Goal: Transaction & Acquisition: Obtain resource

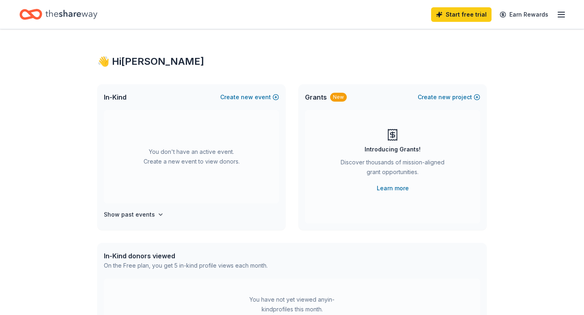
click at [567, 15] on div "Start free trial Earn Rewards" at bounding box center [292, 14] width 584 height 29
click at [561, 12] on icon "button" at bounding box center [561, 15] width 10 height 10
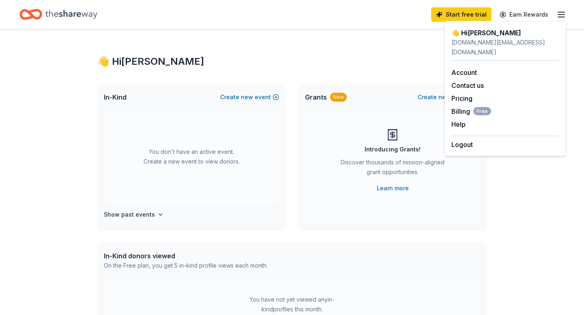
click at [60, 14] on icon "Home" at bounding box center [71, 14] width 52 height 9
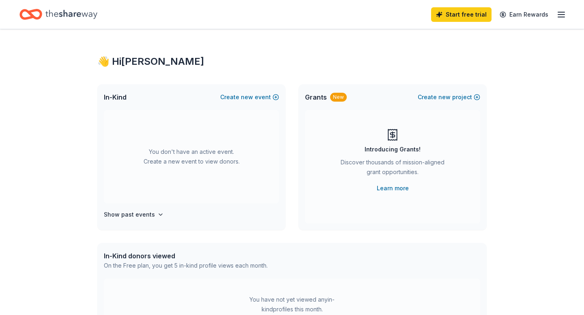
click at [60, 14] on icon "Home" at bounding box center [71, 14] width 52 height 9
click at [335, 96] on div "New" at bounding box center [338, 97] width 17 height 9
click at [157, 213] on icon "button" at bounding box center [160, 215] width 6 height 6
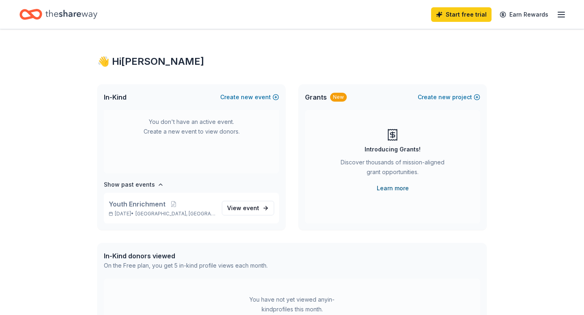
click at [396, 187] on link "Learn more" at bounding box center [393, 189] width 32 height 10
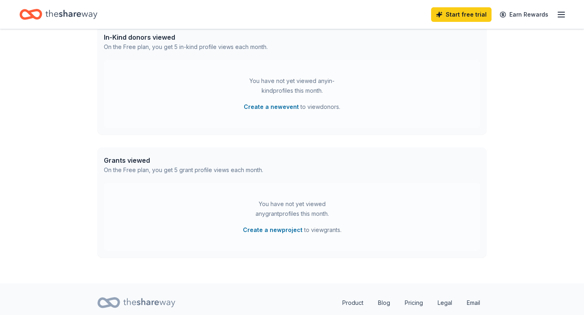
scroll to position [223, 0]
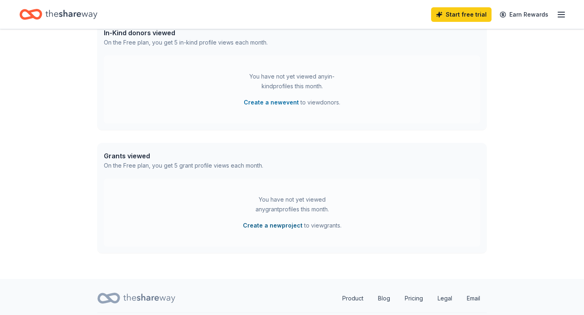
click at [263, 227] on button "Create a new project" at bounding box center [273, 226] width 60 height 10
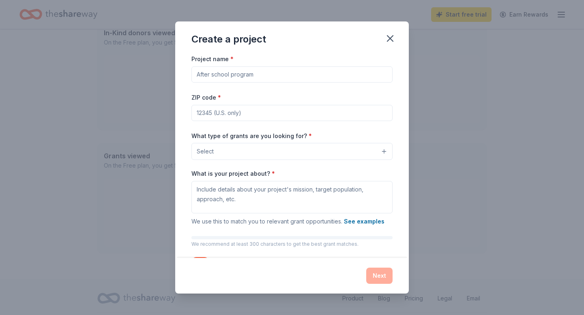
click at [280, 74] on input "Project name *" at bounding box center [291, 74] width 201 height 16
type input "Generation Next Afterschool Enrichment"
type input "29540"
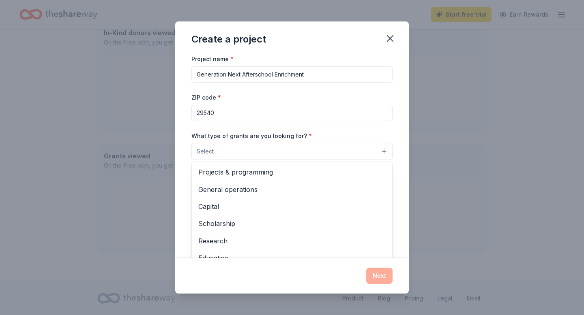
click at [275, 150] on button "Select" at bounding box center [291, 151] width 201 height 17
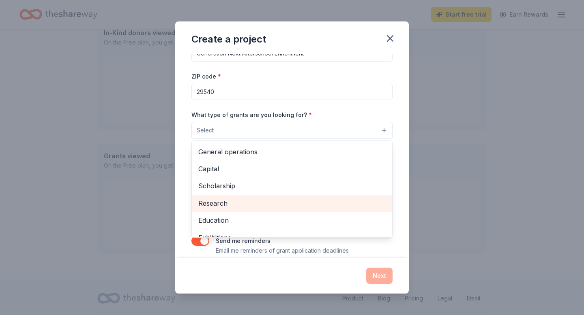
scroll to position [24, 0]
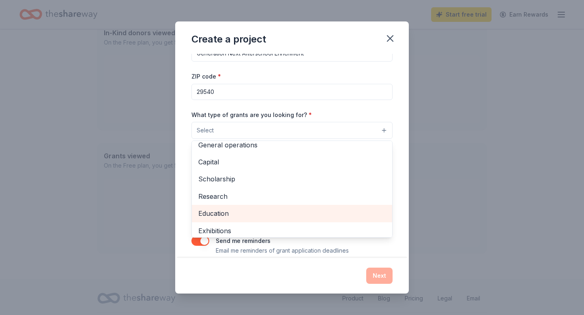
click at [273, 218] on span "Education" at bounding box center [291, 213] width 187 height 11
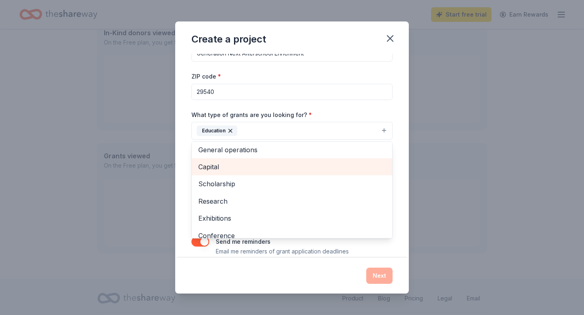
scroll to position [0, 0]
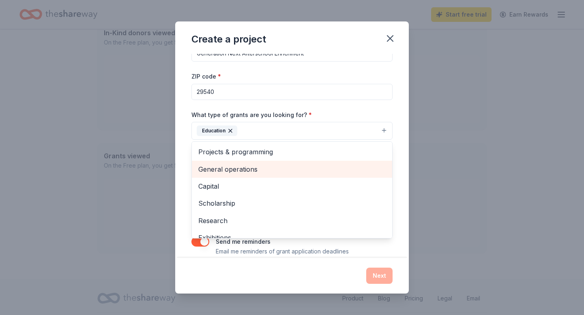
click at [283, 165] on span "General operations" at bounding box center [291, 169] width 187 height 11
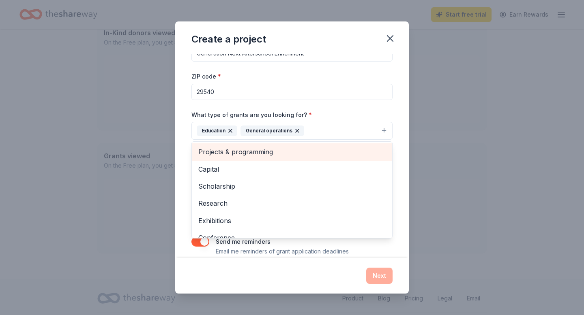
click at [295, 153] on span "Projects & programming" at bounding box center [291, 152] width 187 height 11
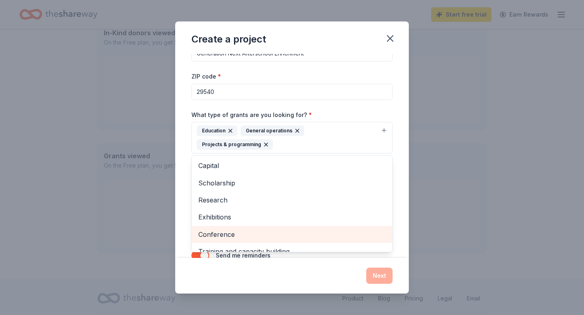
click at [287, 233] on span "Conference" at bounding box center [291, 234] width 187 height 11
click at [283, 232] on span "Training and capacity building" at bounding box center [291, 234] width 187 height 11
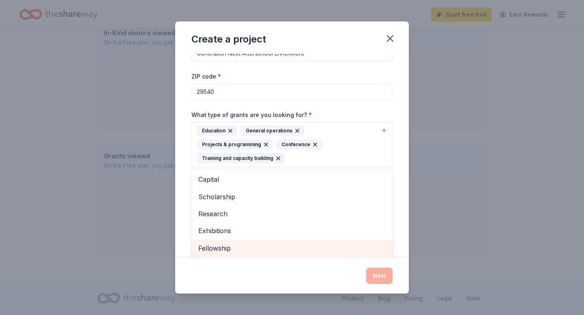
click at [280, 249] on span "Fellowship" at bounding box center [291, 248] width 187 height 11
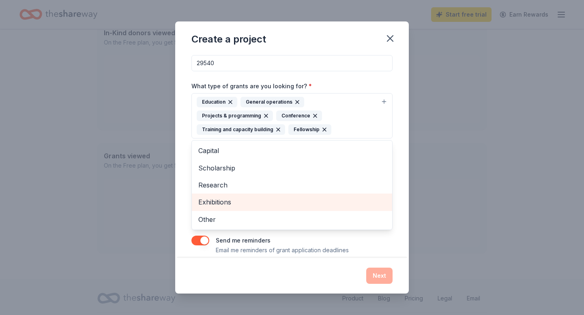
scroll to position [53, 0]
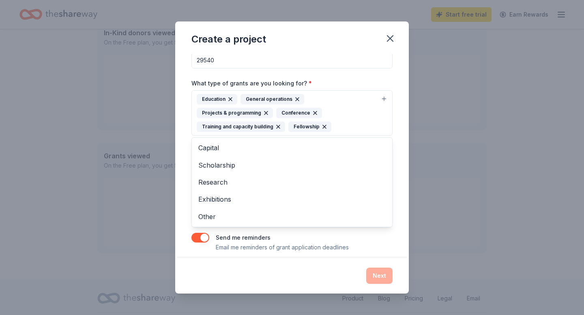
click at [281, 227] on div "Capital Scholarship Research Exhibitions Other" at bounding box center [291, 182] width 201 height 90
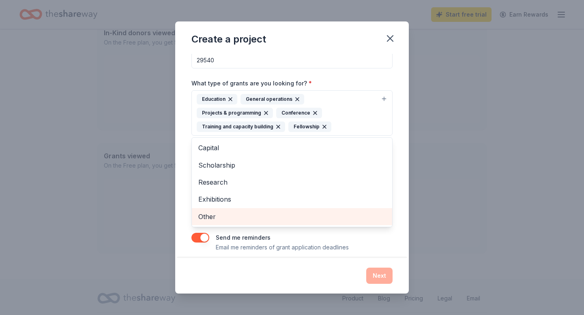
click at [281, 222] on div "Other" at bounding box center [292, 216] width 200 height 17
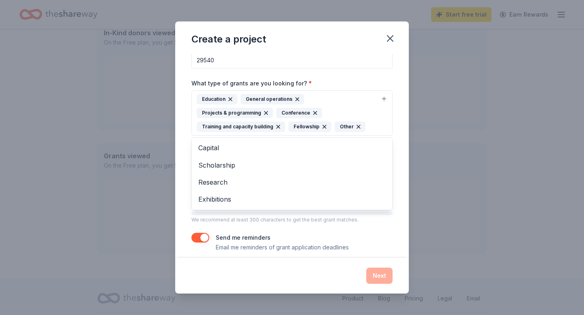
click at [348, 79] on div "What type of grants are you looking for? * Education General operations Project…" at bounding box center [291, 107] width 201 height 58
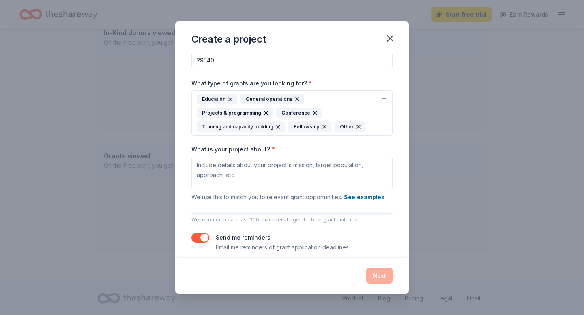
scroll to position [60, 0]
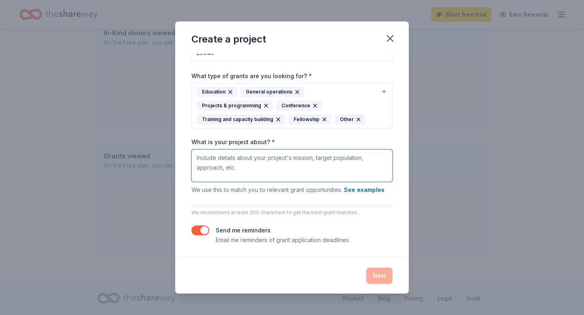
click at [335, 172] on textarea "What is your project about? *" at bounding box center [291, 166] width 201 height 32
drag, startPoint x: 218, startPoint y: 158, endPoint x: 283, endPoint y: 176, distance: 67.0
click at [283, 176] on textarea "What is your project about? *" at bounding box center [291, 166] width 201 height 32
paste textarea "The Teen Youth Enrichment Program is designed to empower young people from impo…"
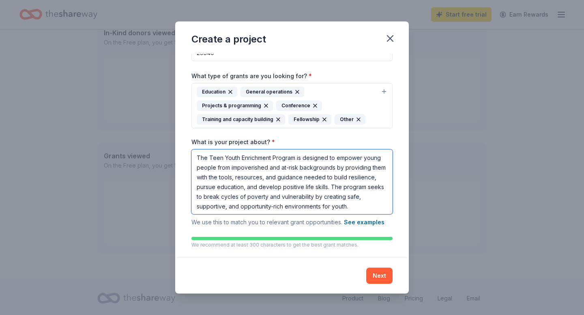
scroll to position [1, 0]
type textarea "The Teen Youth Enrichment Program is designed to empower young people from impo…"
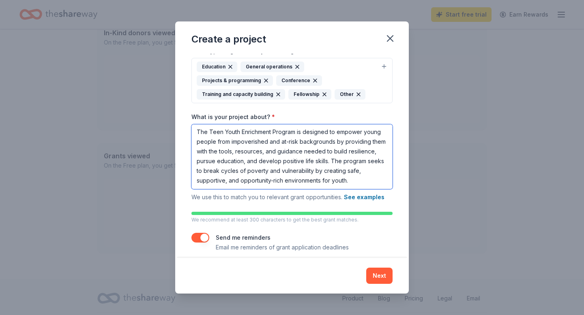
scroll to position [86, 0]
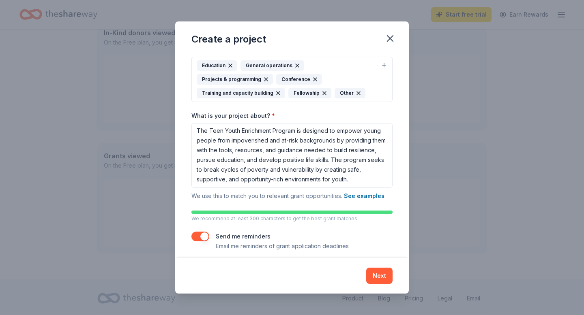
drag, startPoint x: 380, startPoint y: 272, endPoint x: 374, endPoint y: 214, distance: 58.3
click at [374, 214] on div "Create a project Project name * Generation Next Afterschool Enrichment ZIP code…" at bounding box center [291, 157] width 233 height 272
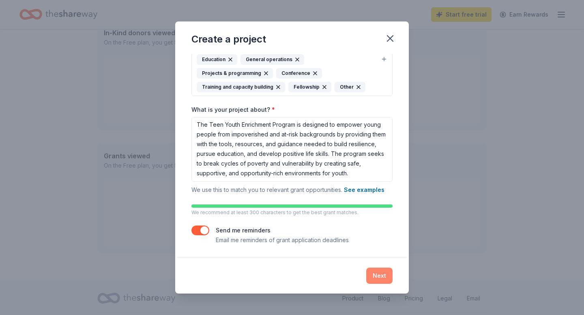
click at [384, 277] on button "Next" at bounding box center [379, 276] width 26 height 16
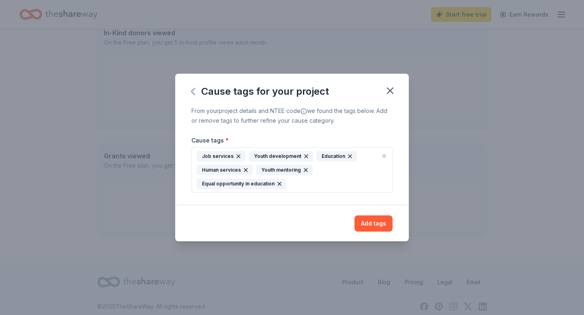
click at [194, 88] on icon "button" at bounding box center [192, 91] width 3 height 6
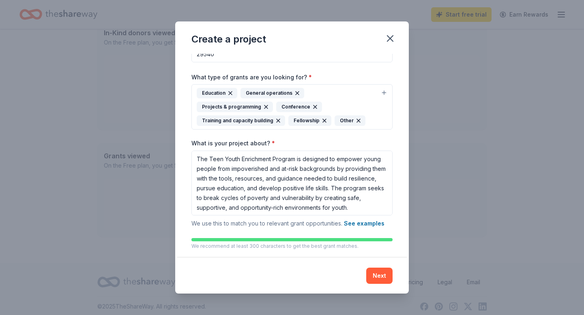
scroll to position [92, 0]
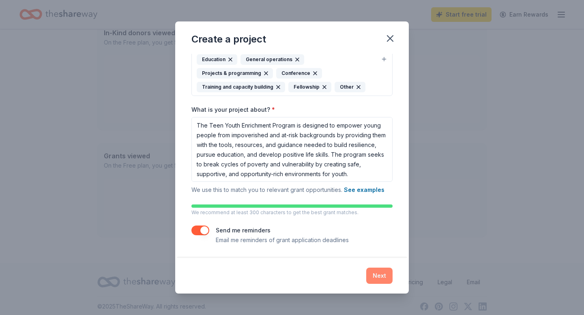
click at [380, 276] on button "Next" at bounding box center [379, 276] width 26 height 16
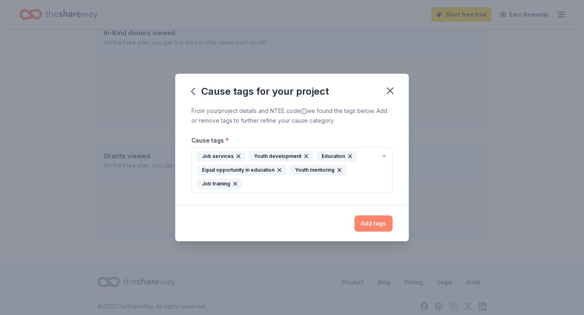
click at [369, 224] on button "Add tags" at bounding box center [373, 224] width 38 height 16
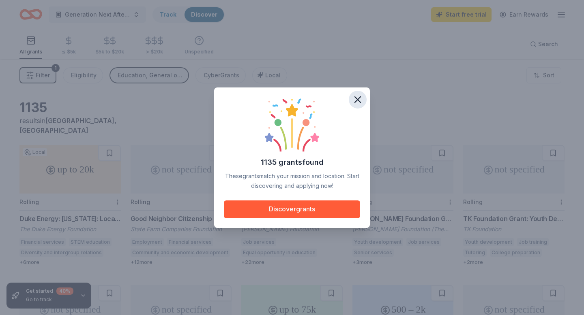
click at [356, 101] on icon "button" at bounding box center [358, 100] width 6 height 6
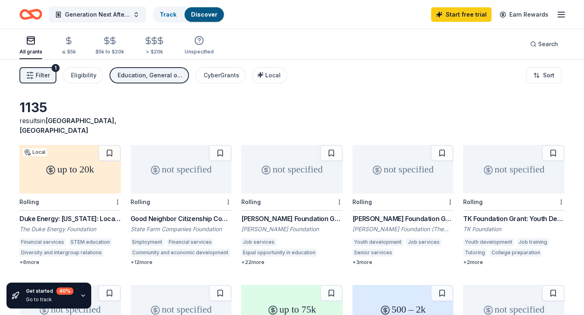
drag, startPoint x: 69, startPoint y: 122, endPoint x: 151, endPoint y: 110, distance: 83.5
click at [151, 110] on div "1135 results in Auburn, SC" at bounding box center [291, 118] width 545 height 36
click at [561, 13] on icon "button" at bounding box center [561, 15] width 10 height 10
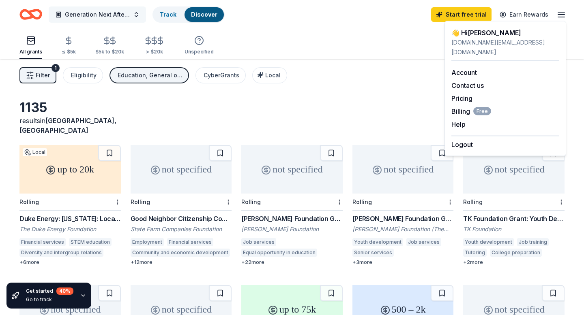
click at [120, 11] on span "Generation Next Afterschool Enrichment" at bounding box center [97, 15] width 65 height 10
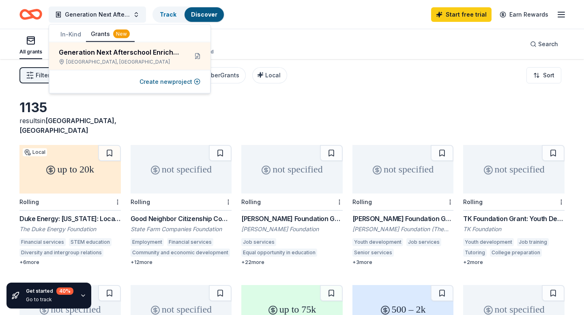
click at [64, 37] on button "In-Kind" at bounding box center [71, 34] width 30 height 15
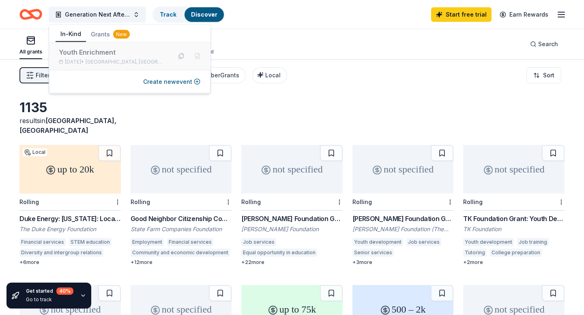
click at [79, 55] on div "Youth Enrichment" at bounding box center [112, 52] width 106 height 10
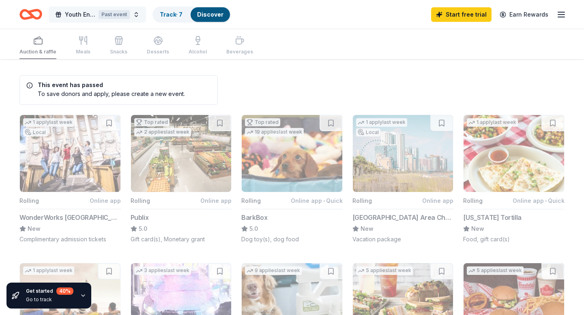
click at [118, 16] on div "Past event" at bounding box center [114, 14] width 31 height 9
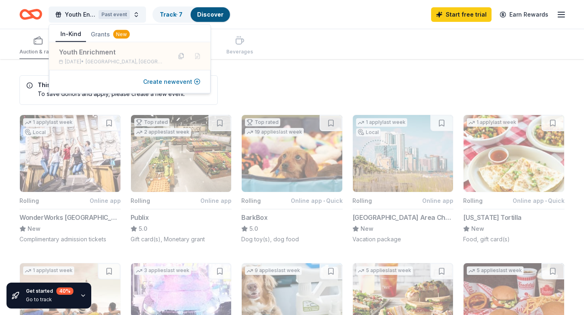
click at [173, 81] on button "Create new event" at bounding box center [171, 82] width 57 height 10
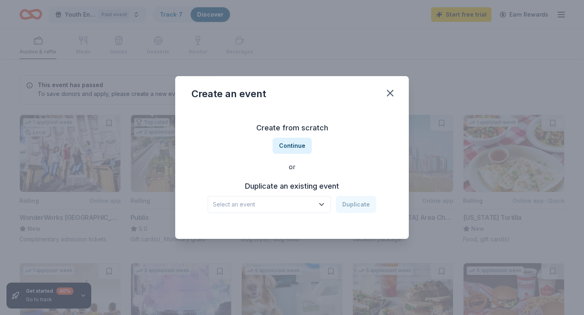
click at [306, 200] on span "Select an event" at bounding box center [263, 205] width 101 height 10
click at [299, 220] on div "Youth Enrichment Mar 02, 2024 · SC" at bounding box center [270, 232] width 121 height 26
click at [355, 209] on button "Duplicate" at bounding box center [356, 204] width 41 height 17
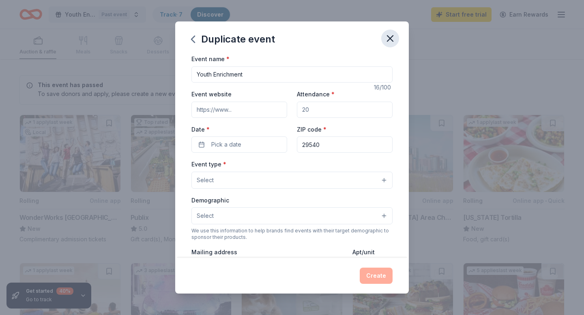
click at [389, 37] on icon "button" at bounding box center [389, 38] width 11 height 11
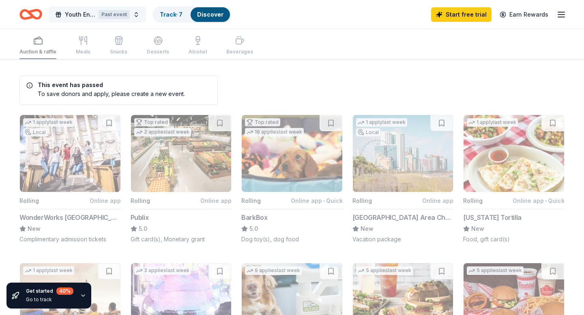
click at [112, 15] on div "Past event" at bounding box center [114, 14] width 31 height 9
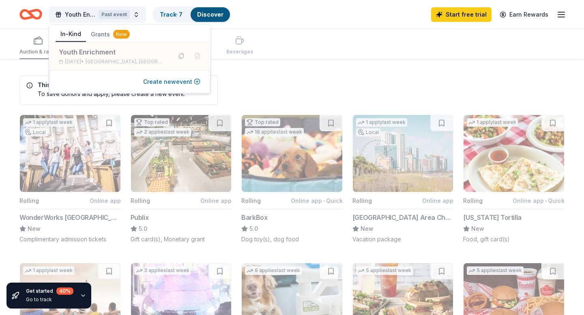
click at [180, 83] on button "Create new event" at bounding box center [171, 82] width 57 height 10
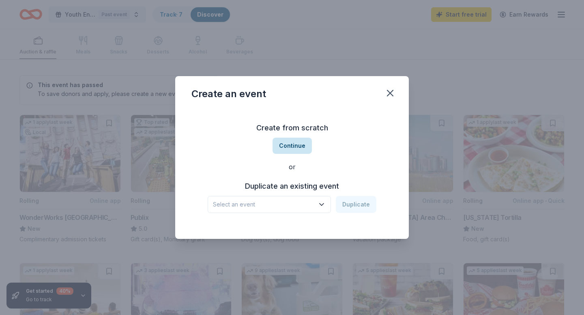
click at [296, 144] on button "Continue" at bounding box center [291, 146] width 39 height 16
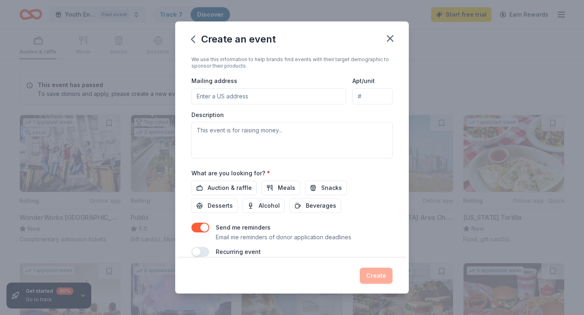
scroll to position [183, 0]
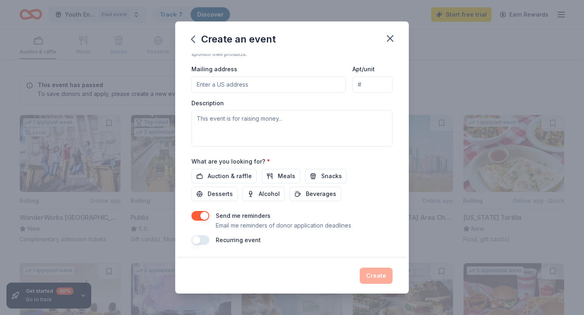
click at [203, 239] on button "button" at bounding box center [200, 241] width 18 height 10
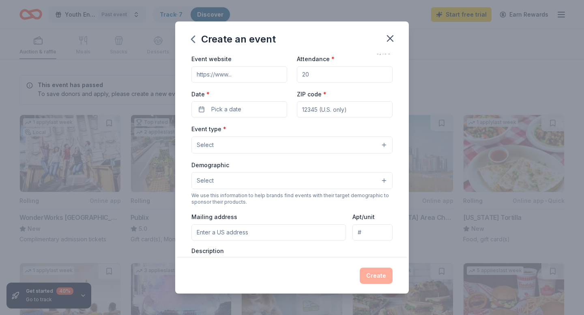
scroll to position [34, 0]
click at [195, 37] on icon "button" at bounding box center [192, 39] width 13 height 13
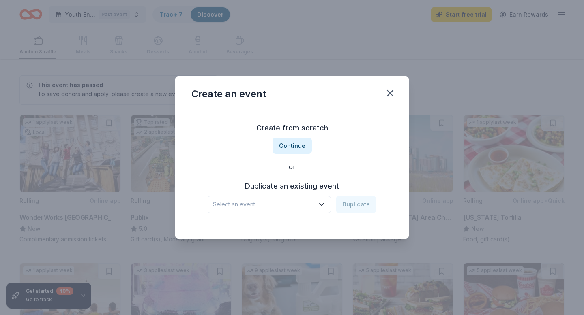
scroll to position [0, 0]
click at [253, 202] on span "Select an event" at bounding box center [263, 205] width 101 height 10
click at [247, 235] on div "Mar 02, 2024 · SC" at bounding box center [241, 236] width 50 height 10
click at [375, 203] on button "Duplicate" at bounding box center [356, 204] width 41 height 17
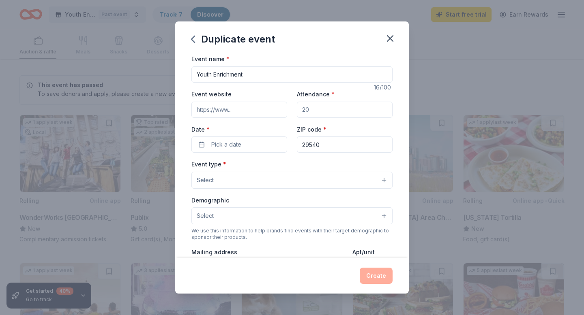
click at [264, 111] on input "Event website" at bounding box center [239, 110] width 96 height 16
click at [338, 107] on input "Attendance *" at bounding box center [345, 110] width 96 height 16
type input "55"
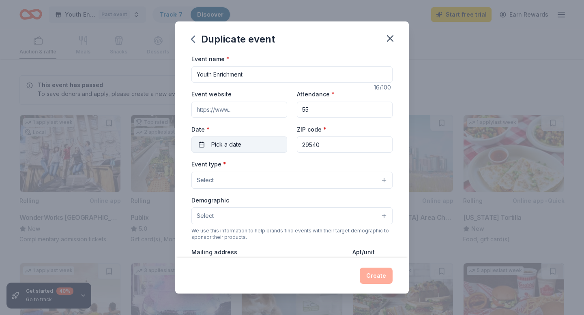
click at [256, 149] on button "Pick a date" at bounding box center [239, 145] width 96 height 16
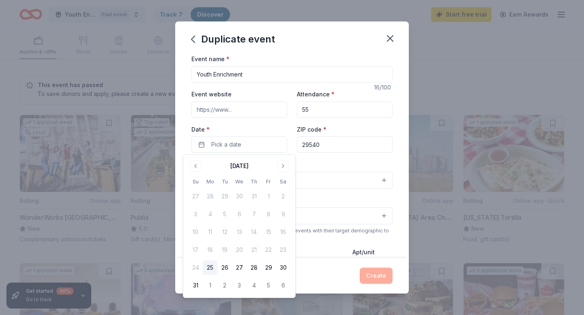
click at [209, 271] on button "25" at bounding box center [210, 268] width 15 height 15
click at [338, 175] on button "Select" at bounding box center [291, 180] width 201 height 17
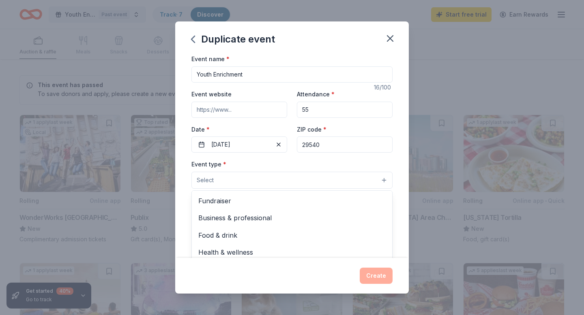
click at [338, 175] on button "Select" at bounding box center [291, 180] width 201 height 17
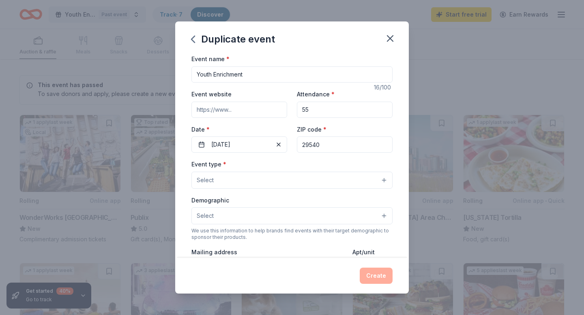
click at [338, 175] on button "Select" at bounding box center [291, 180] width 201 height 17
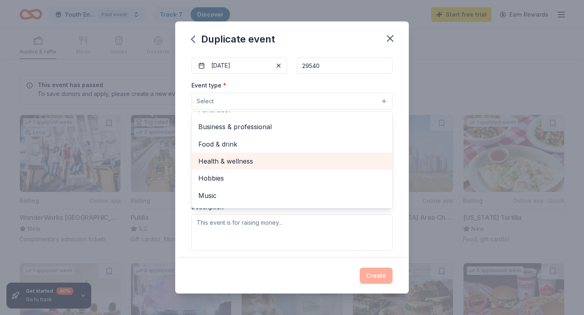
scroll to position [27, 0]
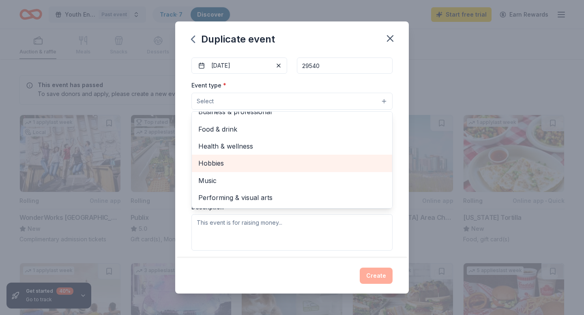
click at [325, 164] on span "Hobbies" at bounding box center [291, 163] width 187 height 11
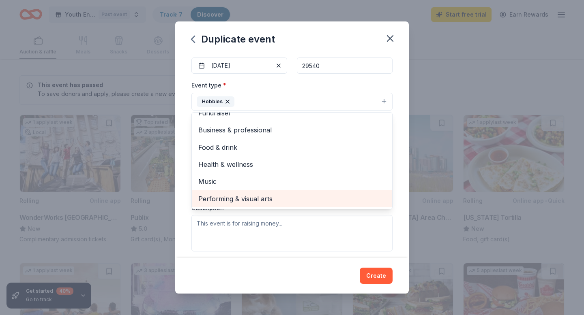
click at [323, 192] on div "Performing & visual arts" at bounding box center [292, 199] width 200 height 17
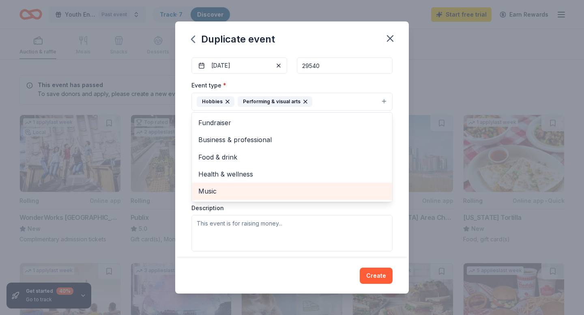
click at [323, 191] on span "Music" at bounding box center [291, 191] width 187 height 11
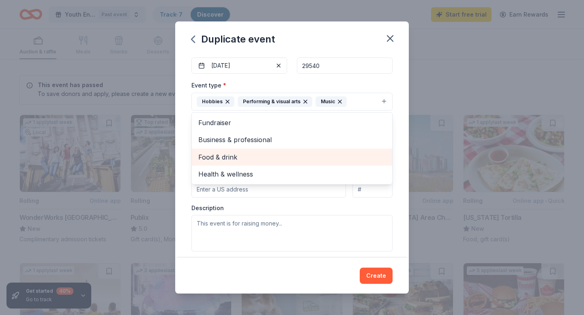
click at [320, 156] on span "Food & drink" at bounding box center [291, 157] width 187 height 11
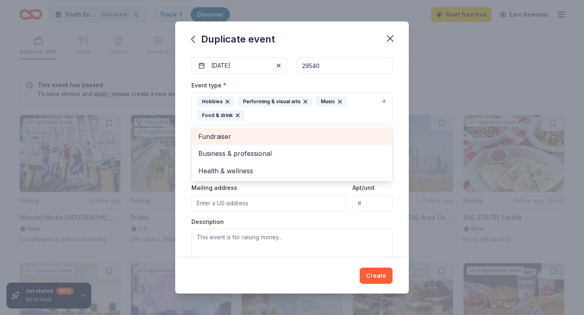
click at [315, 137] on span "Fundraiser" at bounding box center [291, 136] width 187 height 11
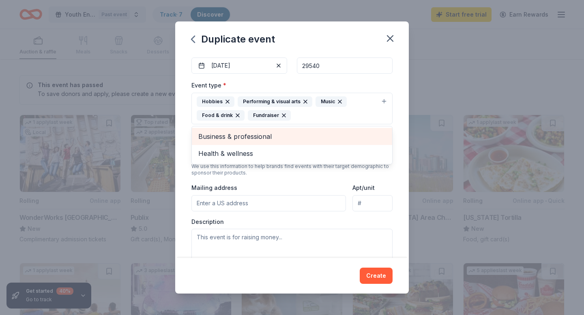
click at [312, 141] on span "Business & professional" at bounding box center [291, 136] width 187 height 11
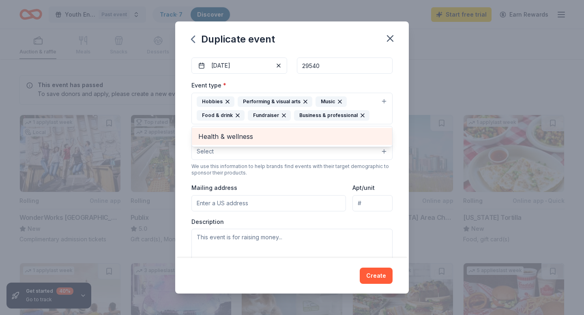
click at [312, 142] on div "Health & wellness" at bounding box center [292, 136] width 200 height 17
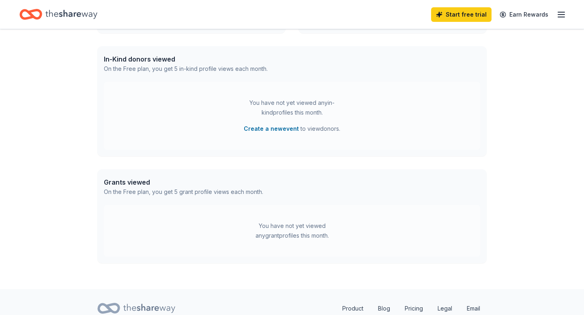
scroll to position [195, 0]
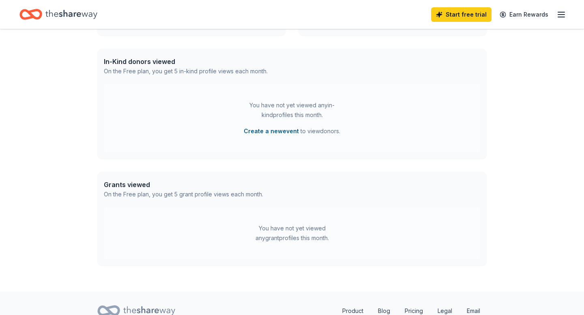
click at [274, 128] on button "Create a new event" at bounding box center [271, 131] width 55 height 10
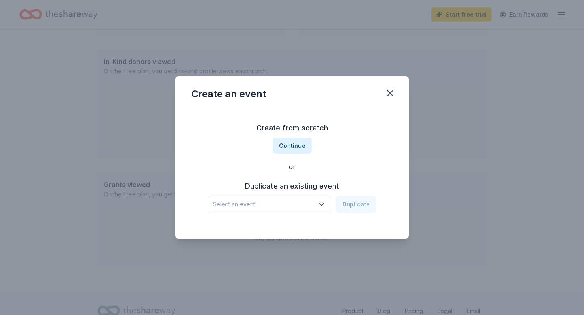
click at [310, 202] on span "Select an event" at bounding box center [263, 205] width 101 height 10
click at [298, 222] on div "Youth Enrichment Mar 02, 2024 · SC" at bounding box center [270, 232] width 121 height 26
click at [345, 206] on button "Duplicate" at bounding box center [356, 204] width 41 height 17
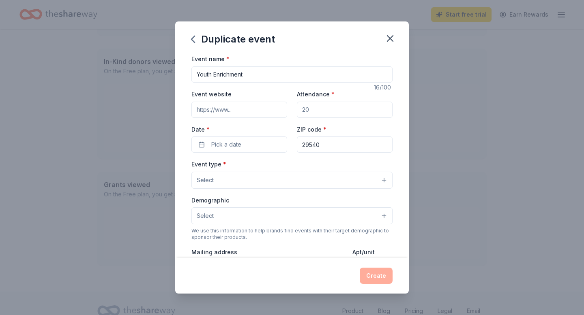
click at [263, 107] on input "Event website" at bounding box center [239, 110] width 96 height 16
click at [317, 112] on input "Attendance *" at bounding box center [345, 110] width 96 height 16
type input "55"
click at [264, 143] on button "Pick a date" at bounding box center [239, 145] width 96 height 16
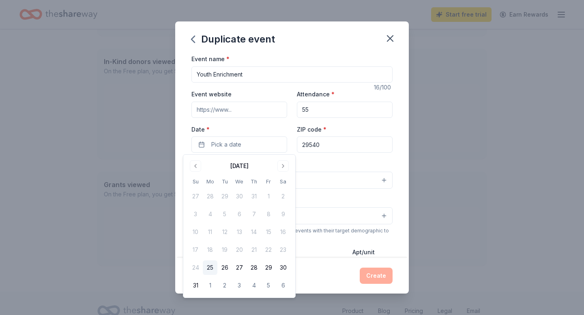
click at [214, 267] on button "25" at bounding box center [210, 268] width 15 height 15
click at [356, 167] on div "Event type * Select" at bounding box center [291, 174] width 201 height 30
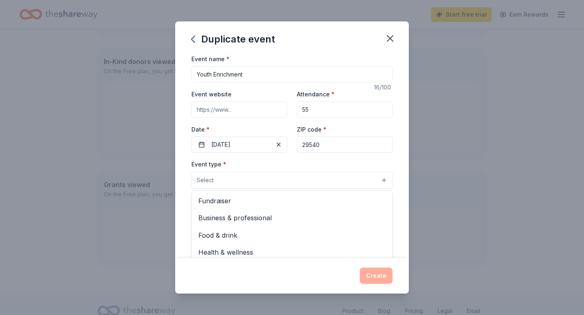
click at [324, 182] on button "Select" at bounding box center [291, 180] width 201 height 17
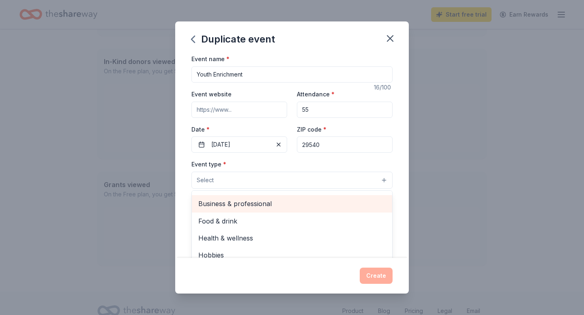
scroll to position [0, 0]
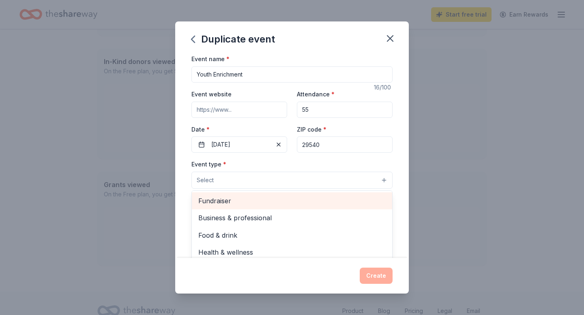
click at [305, 206] on div "Fundraiser" at bounding box center [292, 201] width 200 height 17
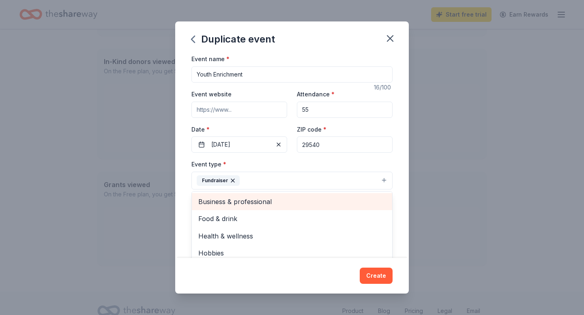
click at [305, 206] on span "Business & professional" at bounding box center [291, 202] width 187 height 11
click at [305, 206] on span "Food & drink" at bounding box center [291, 202] width 187 height 11
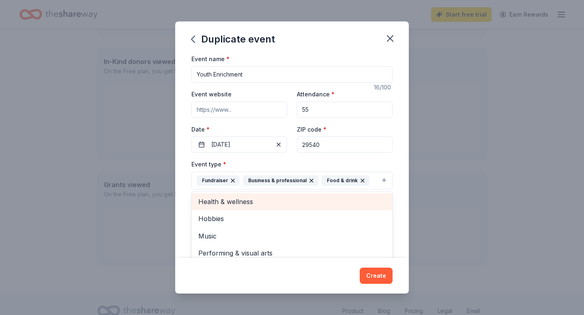
click at [305, 206] on span "Health & wellness" at bounding box center [291, 202] width 187 height 11
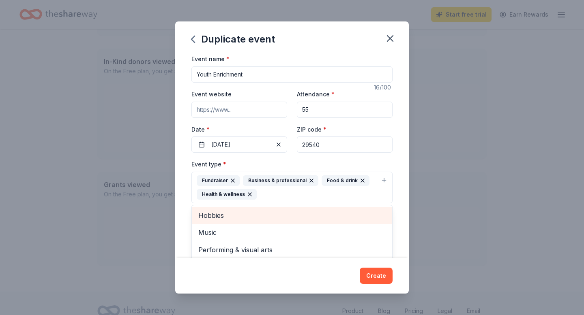
click at [305, 206] on div "Hobbies Music Performing & visual arts" at bounding box center [291, 233] width 201 height 56
click at [303, 218] on span "Hobbies" at bounding box center [291, 215] width 187 height 11
click at [303, 219] on span "Music" at bounding box center [291, 215] width 187 height 11
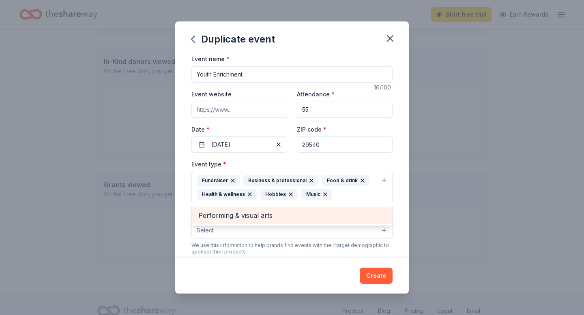
click at [303, 219] on span "Performing & visual arts" at bounding box center [291, 215] width 187 height 11
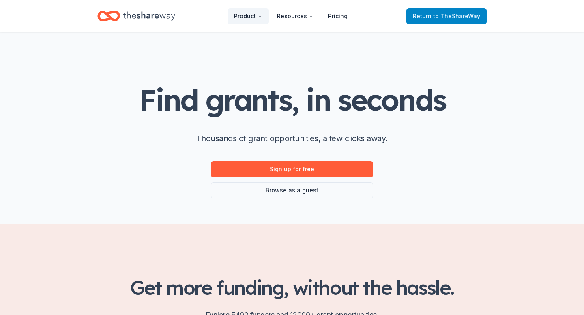
click at [419, 13] on span "Return to TheShareWay" at bounding box center [446, 16] width 67 height 10
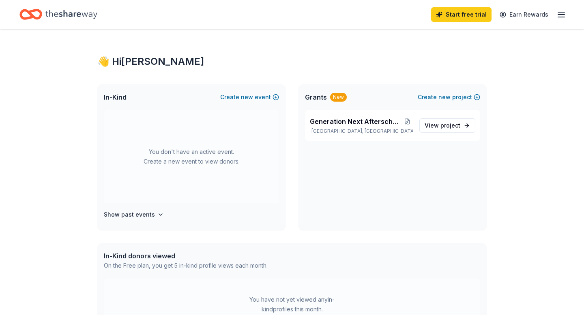
drag, startPoint x: 432, startPoint y: 17, endPoint x: 314, endPoint y: 54, distance: 123.7
click at [314, 54] on div "Start free trial Earn Rewards 👋 Hi Dannyelle In-Kind Create new event You don't…" at bounding box center [292, 272] width 584 height 545
drag, startPoint x: 261, startPoint y: 96, endPoint x: 304, endPoint y: 148, distance: 66.5
click at [304, 148] on div "In-Kind Create new event You don't have an active event. Create a new event to …" at bounding box center [291, 157] width 389 height 146
click at [317, 132] on p "Auburn, SC" at bounding box center [361, 131] width 103 height 6
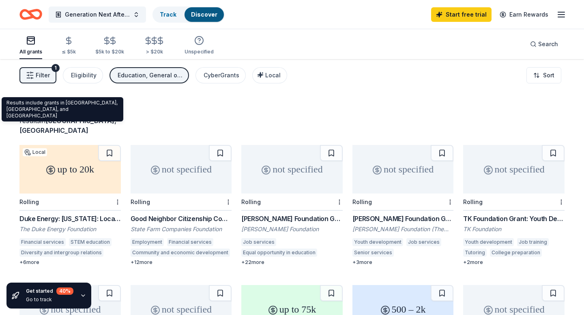
click at [76, 117] on span "Auburn, SC" at bounding box center [67, 126] width 97 height 18
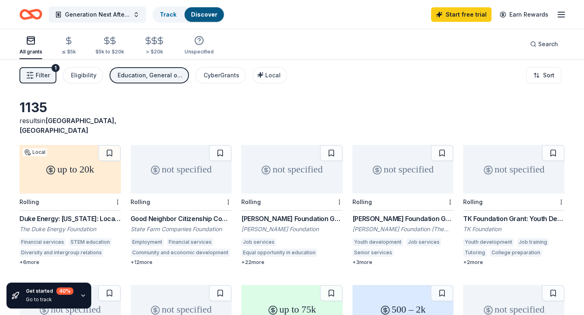
click at [40, 77] on span "Filter" at bounding box center [43, 76] width 14 height 10
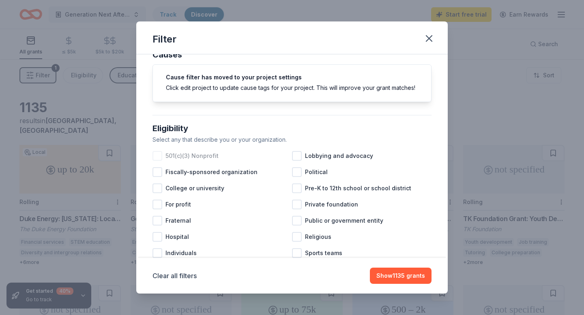
scroll to position [31, 0]
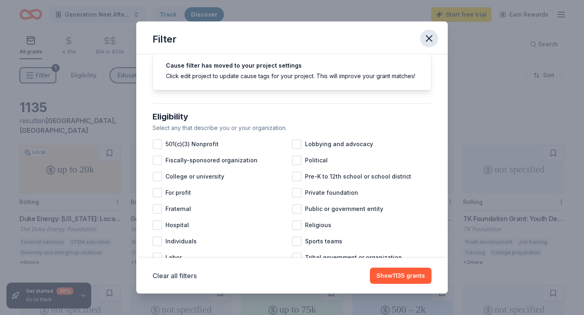
click at [426, 40] on icon "button" at bounding box center [428, 38] width 11 height 11
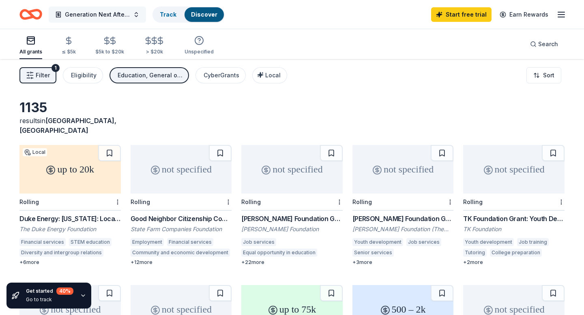
click at [122, 15] on span "Generation Next Afterschool Enrichment" at bounding box center [97, 15] width 65 height 10
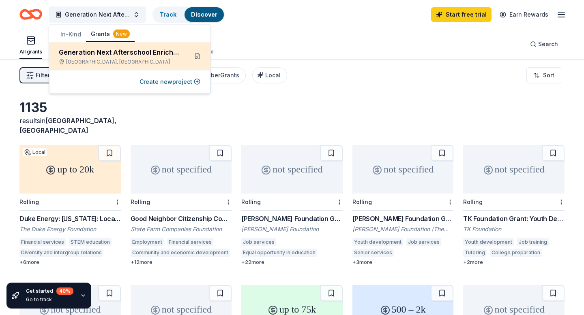
click at [148, 58] on div "Generation Next Afterschool Enrichment Auburn, SC" at bounding box center [120, 56] width 122 height 18
click at [149, 52] on div "Generation Next Afterschool Enrichment" at bounding box center [120, 52] width 122 height 10
click at [196, 58] on button at bounding box center [197, 56] width 13 height 13
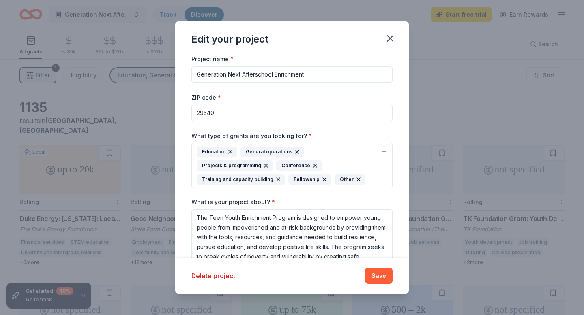
click at [238, 115] on input "29540" at bounding box center [291, 113] width 201 height 16
drag, startPoint x: 235, startPoint y: 114, endPoint x: 206, endPoint y: 111, distance: 28.9
click at [206, 112] on input "29540" at bounding box center [291, 113] width 201 height 16
type input "29532"
click at [376, 280] on button "Save" at bounding box center [379, 276] width 28 height 16
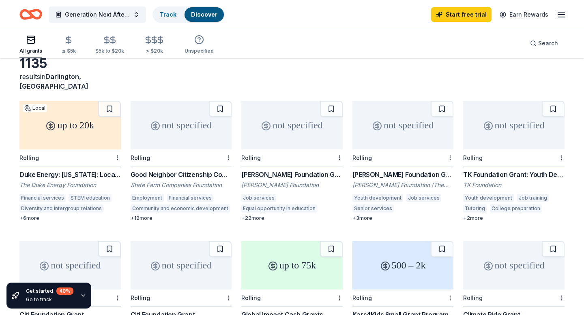
scroll to position [44, 0]
click at [141, 216] on div "+ 12 more" at bounding box center [181, 219] width 101 height 6
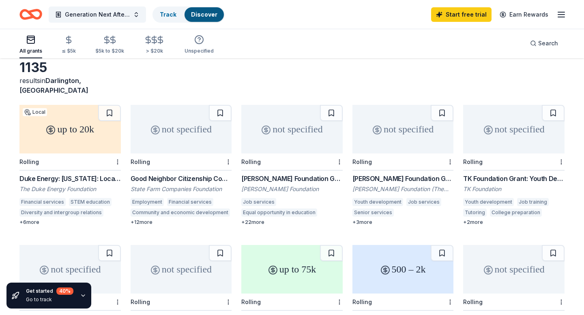
scroll to position [0, 0]
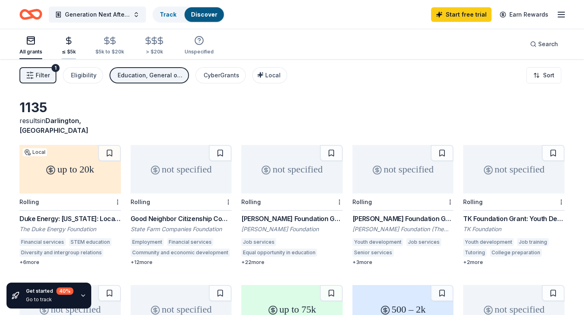
click at [69, 51] on div "≤ $5k" at bounding box center [69, 52] width 14 height 6
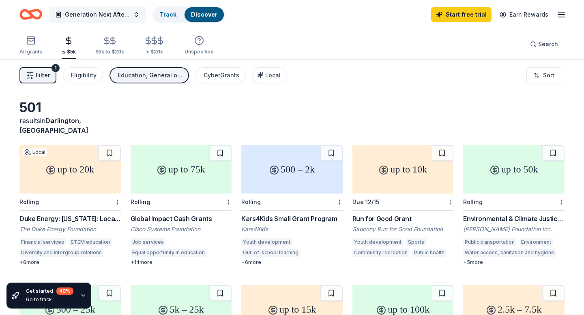
click at [128, 14] on span "Generation Next Afterschool Enrichment" at bounding box center [97, 15] width 65 height 10
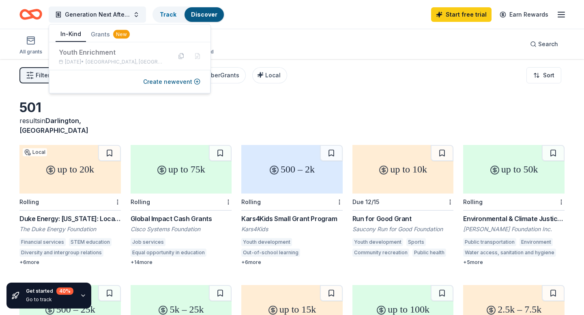
click at [64, 37] on button "In-Kind" at bounding box center [71, 34] width 30 height 15
click at [134, 54] on div "Youth Enrichment" at bounding box center [112, 52] width 106 height 10
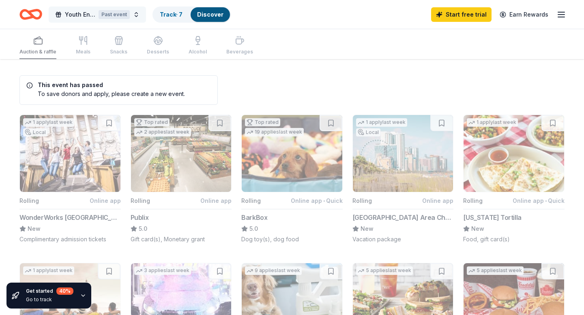
click at [111, 15] on div "Past event" at bounding box center [114, 14] width 31 height 9
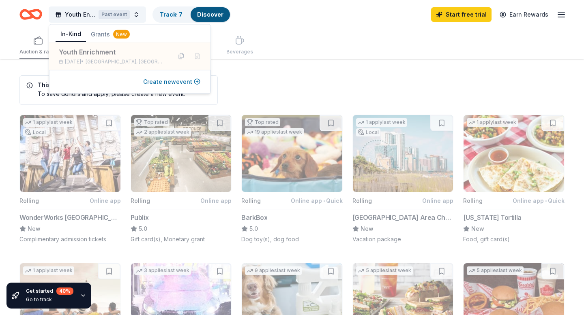
click at [163, 84] on button "Create new event" at bounding box center [171, 82] width 57 height 10
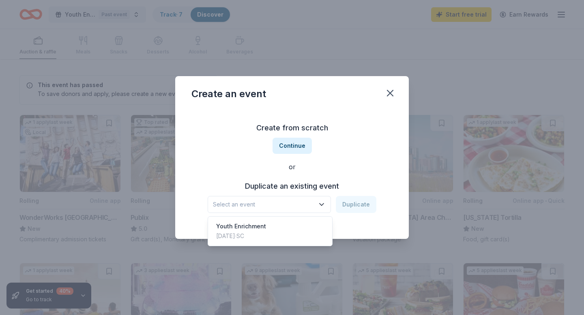
click at [284, 198] on button "Select an event" at bounding box center [269, 204] width 123 height 17
click at [282, 223] on div "Youth Enrichment Mar 02, 2024 · SC" at bounding box center [270, 232] width 121 height 26
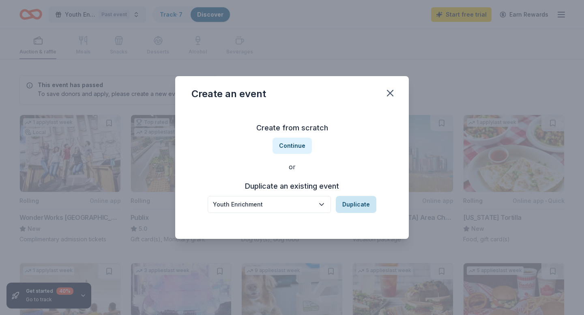
click at [348, 204] on button "Duplicate" at bounding box center [356, 204] width 41 height 17
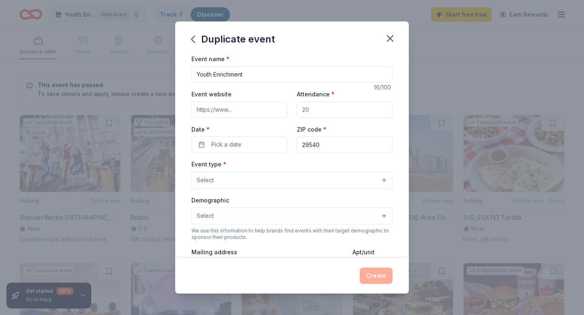
click at [303, 109] on input "Attendance *" at bounding box center [345, 110] width 96 height 16
type input "55"
drag, startPoint x: 324, startPoint y: 148, endPoint x: 312, endPoint y: 144, distance: 13.1
click at [312, 144] on input "29540" at bounding box center [345, 145] width 96 height 16
type input "29532"
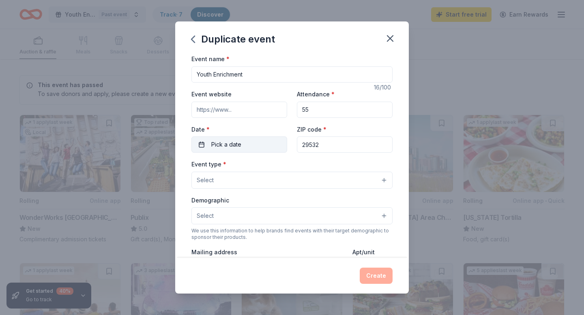
click at [233, 149] on span "Pick a date" at bounding box center [226, 145] width 30 height 10
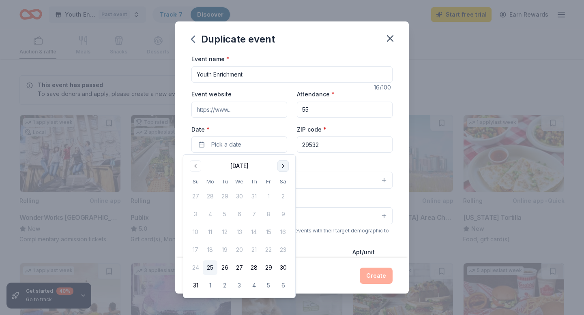
click at [283, 167] on button "Go to next month" at bounding box center [282, 166] width 11 height 11
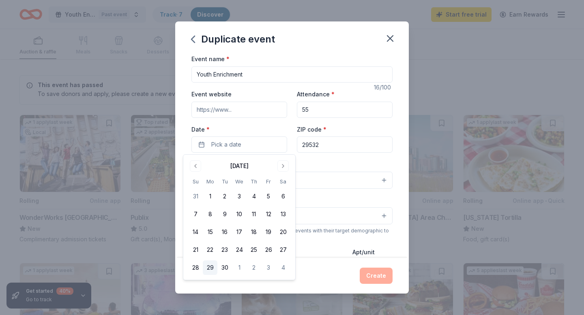
click at [212, 269] on button "29" at bounding box center [210, 268] width 15 height 15
click at [281, 167] on button "Go to next month" at bounding box center [282, 166] width 11 height 11
click at [212, 268] on button "27" at bounding box center [210, 268] width 15 height 15
click at [325, 167] on div "Event type * Select" at bounding box center [291, 174] width 201 height 30
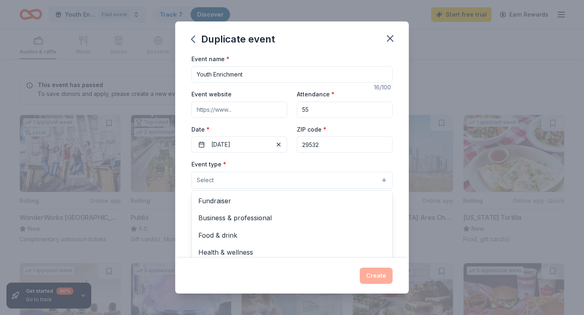
click at [300, 179] on button "Select" at bounding box center [291, 180] width 201 height 17
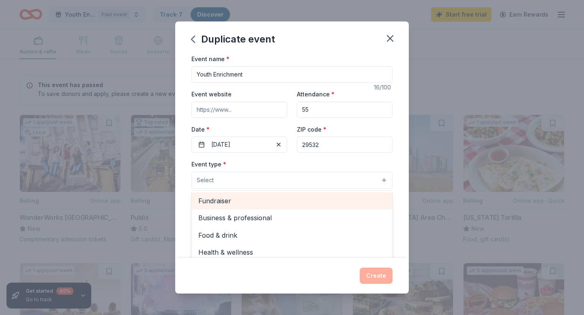
click at [282, 201] on span "Fundraiser" at bounding box center [291, 201] width 187 height 11
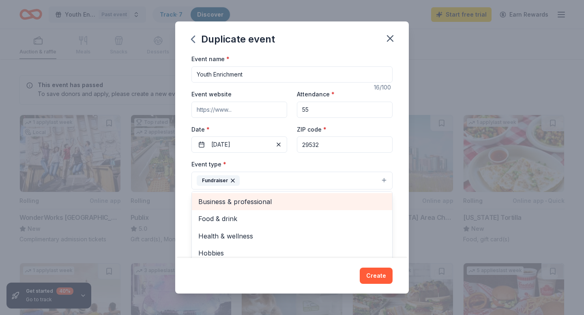
click at [275, 204] on span "Business & professional" at bounding box center [291, 202] width 187 height 11
click at [275, 204] on span "Food & drink" at bounding box center [291, 202] width 187 height 11
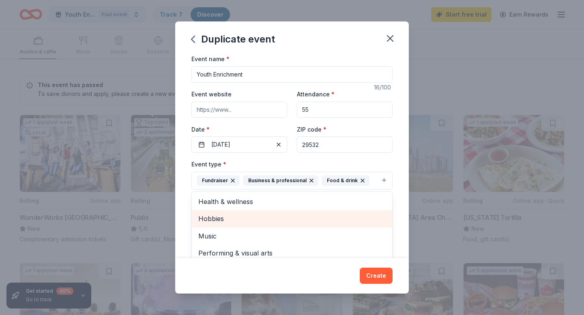
click at [272, 216] on span "Hobbies" at bounding box center [291, 219] width 187 height 11
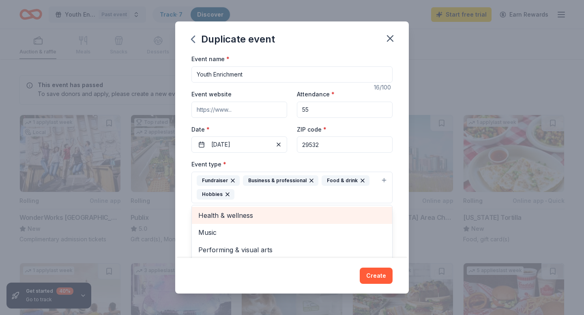
click at [271, 214] on span "Health & wellness" at bounding box center [291, 215] width 187 height 11
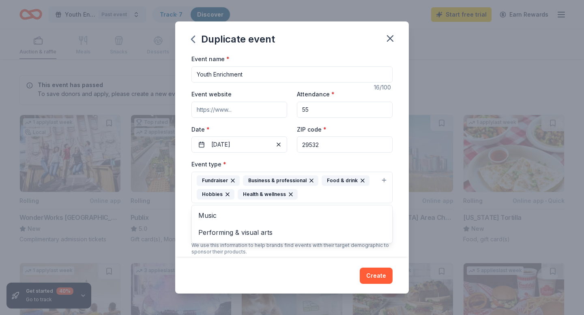
click at [182, 210] on div "Event name * Youth Enrichment 16 /100 Event website Attendance * 55 Date * 10/2…" at bounding box center [291, 156] width 233 height 204
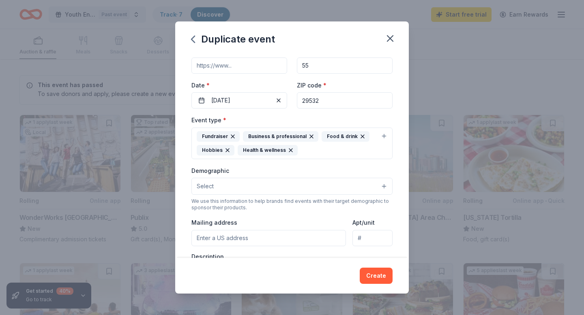
scroll to position [56, 0]
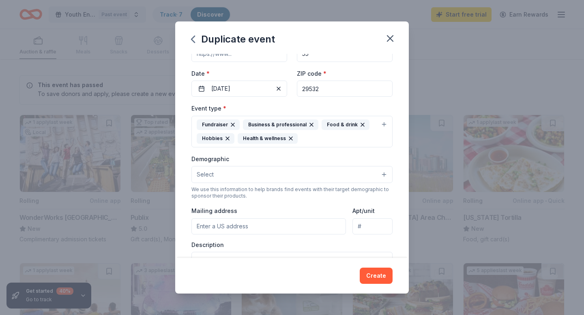
click at [253, 175] on button "Select" at bounding box center [291, 174] width 201 height 17
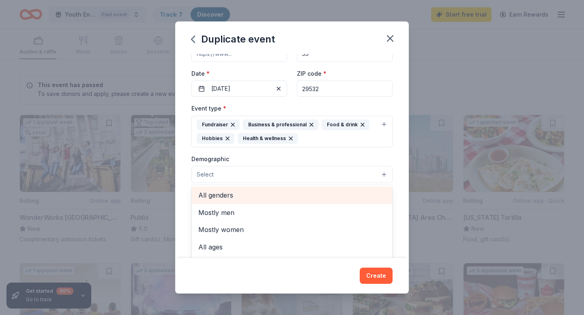
click at [253, 201] on div "All genders" at bounding box center [292, 195] width 200 height 17
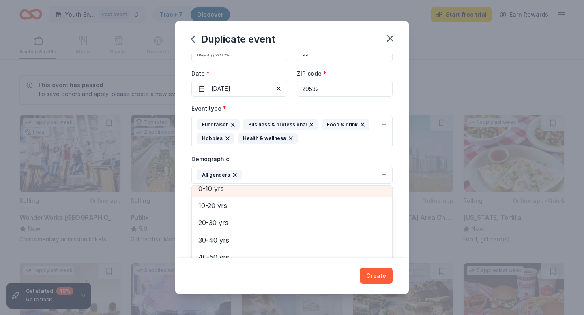
scroll to position [53, 0]
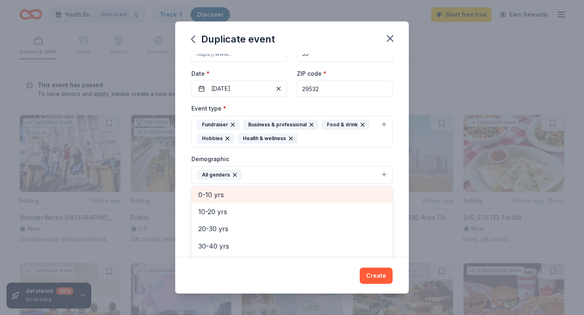
click at [251, 193] on span "0-10 yrs" at bounding box center [291, 195] width 187 height 11
click at [249, 198] on span "10-20 yrs" at bounding box center [291, 195] width 187 height 11
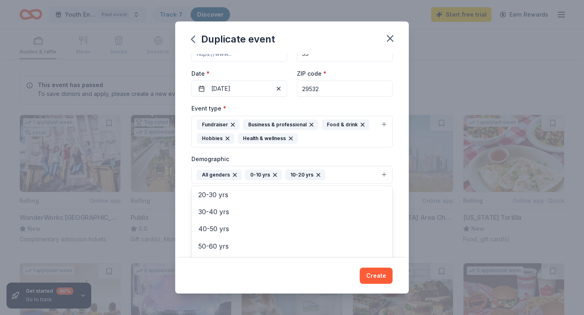
click at [184, 171] on div "Event name * Youth Enrichment 16 /100 Event website Attendance * 55 Date * 10/2…" at bounding box center [291, 156] width 233 height 204
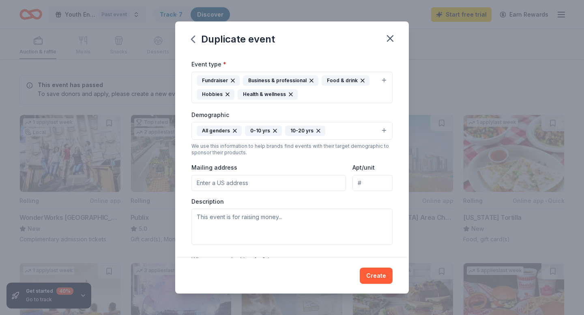
scroll to position [111, 0]
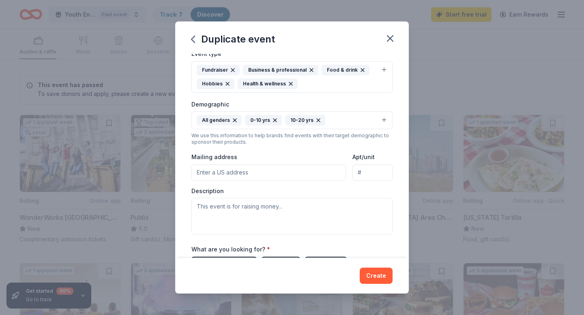
click at [236, 173] on input "Mailing address" at bounding box center [268, 173] width 154 height 16
type input "1064 Oleander Dr"
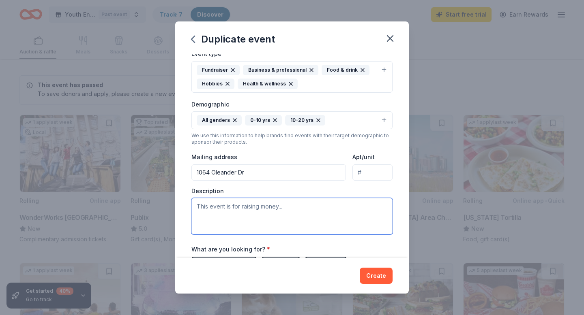
click at [264, 206] on textarea at bounding box center [291, 216] width 201 height 36
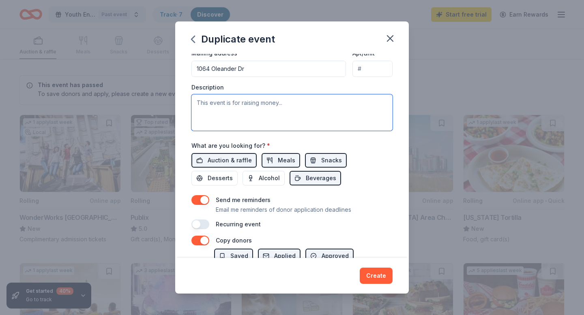
scroll to position [228, 0]
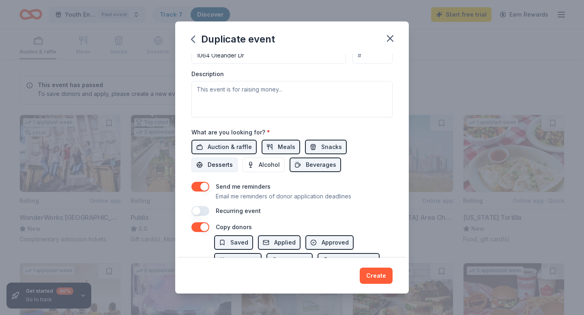
click at [233, 160] on span "Desserts" at bounding box center [220, 165] width 25 height 10
click at [206, 211] on button "button" at bounding box center [200, 211] width 18 height 10
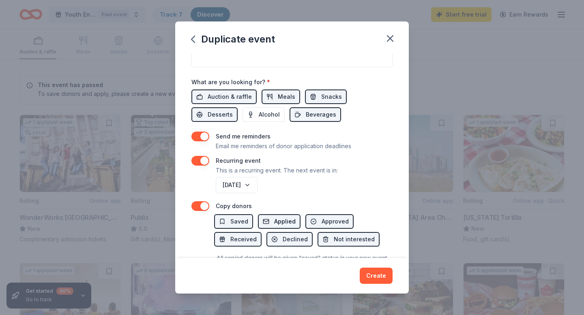
scroll to position [281, 0]
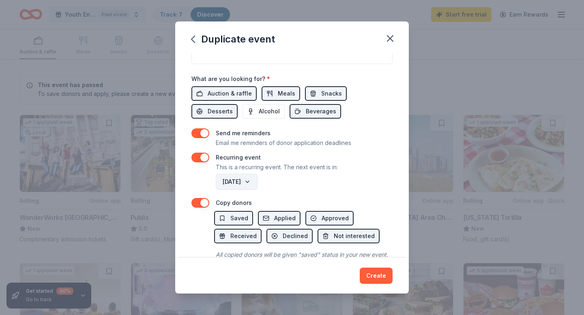
click at [257, 181] on button "October 2026" at bounding box center [237, 182] width 42 height 16
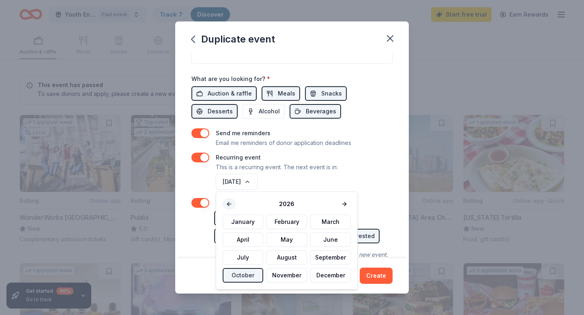
click at [228, 202] on button at bounding box center [229, 204] width 13 height 11
click at [291, 279] on button "November" at bounding box center [286, 275] width 41 height 15
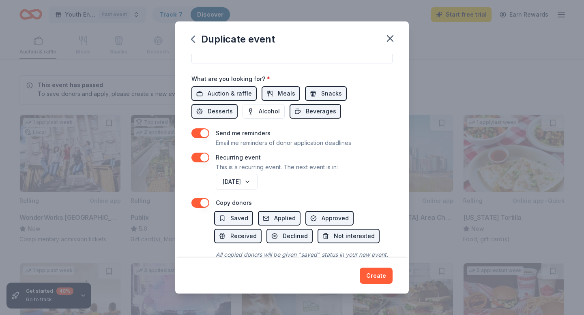
click at [313, 191] on div "November 2025" at bounding box center [303, 181] width 178 height 19
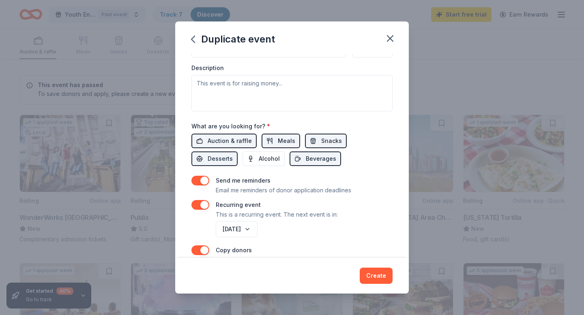
scroll to position [207, 0]
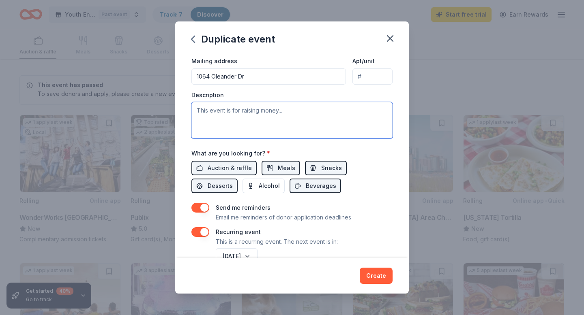
click at [255, 108] on textarea at bounding box center [291, 120] width 201 height 36
paste textarea "Safe Spaces & Recreation: After-school and summer programs that provide structu…"
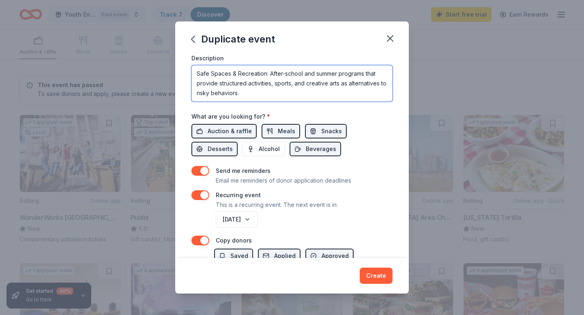
scroll to position [307, 0]
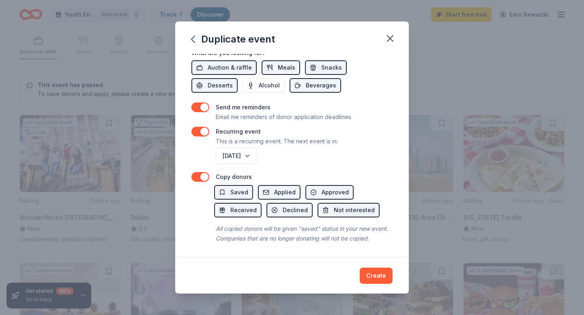
type textarea "Safe Spaces & Recreation: After-school and summer programs that provide structu…"
click at [364, 161] on div "November 2025" at bounding box center [303, 155] width 178 height 19
click at [375, 276] on button "Create" at bounding box center [376, 276] width 33 height 16
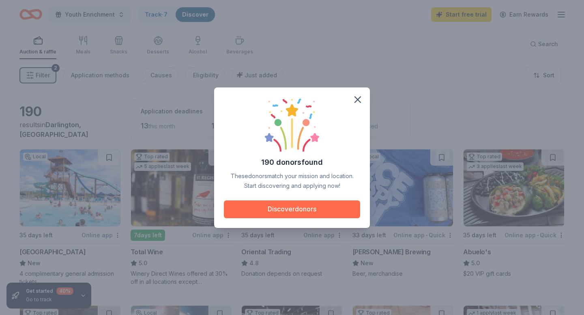
click at [320, 210] on button "Discover donors" at bounding box center [292, 210] width 136 height 18
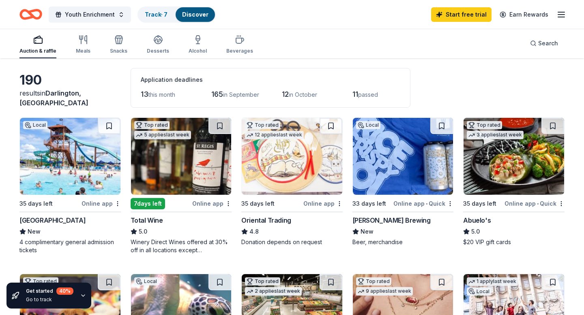
scroll to position [34, 0]
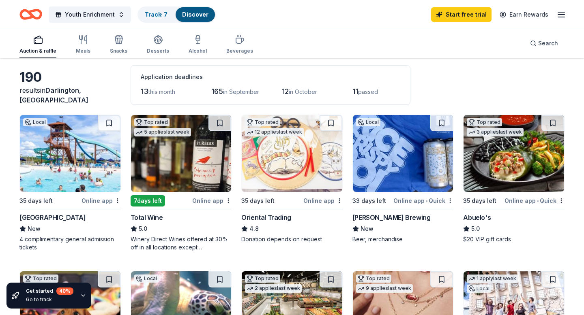
click at [63, 172] on img at bounding box center [70, 153] width 101 height 77
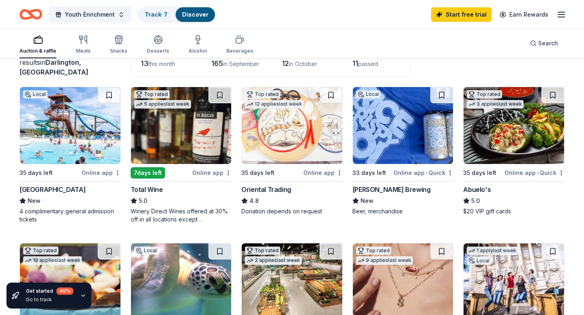
scroll to position [64, 0]
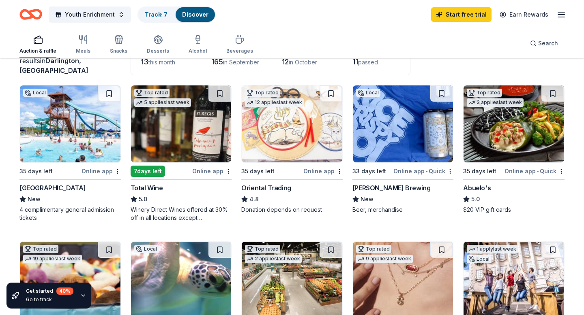
click at [310, 171] on div "Online app" at bounding box center [322, 171] width 39 height 10
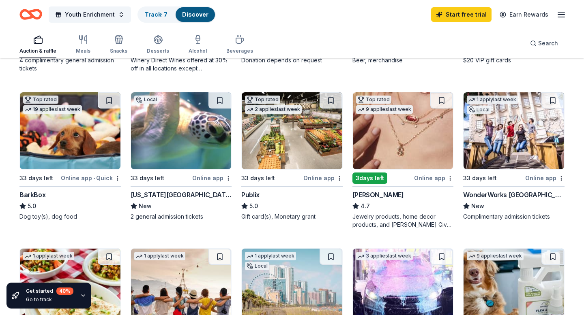
scroll to position [213, 0]
click at [538, 177] on div "Online app" at bounding box center [544, 179] width 39 height 10
click at [309, 176] on div "Online app" at bounding box center [322, 179] width 39 height 10
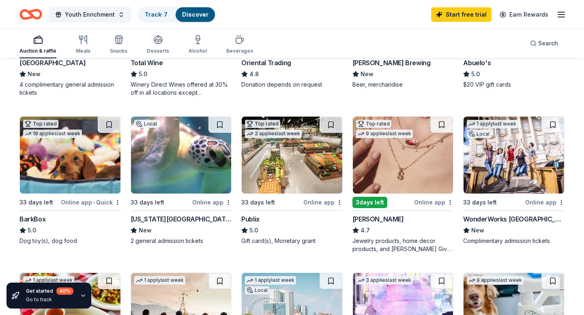
scroll to position [192, 0]
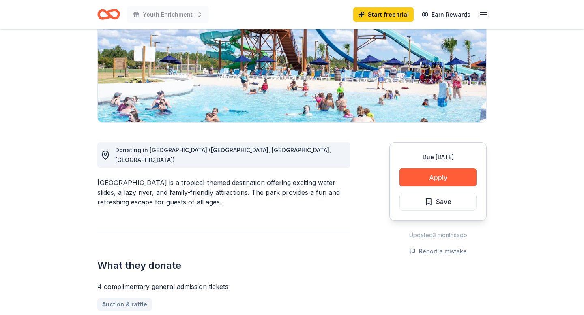
scroll to position [156, 0]
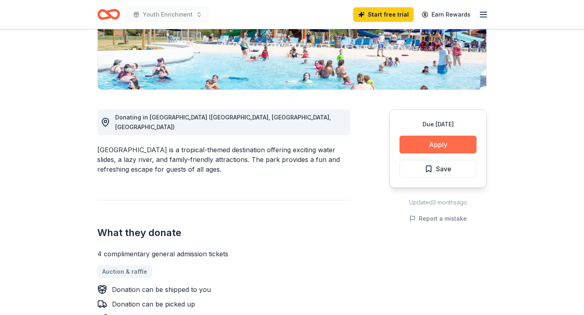
click at [426, 144] on button "Apply" at bounding box center [437, 145] width 77 height 18
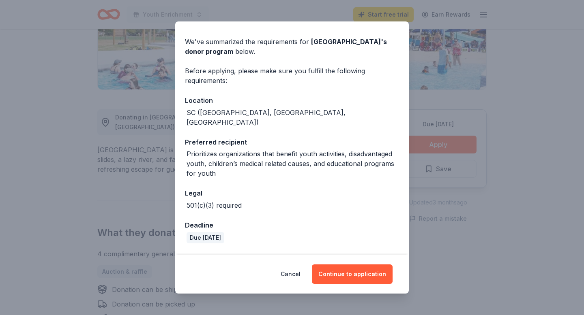
scroll to position [44, 0]
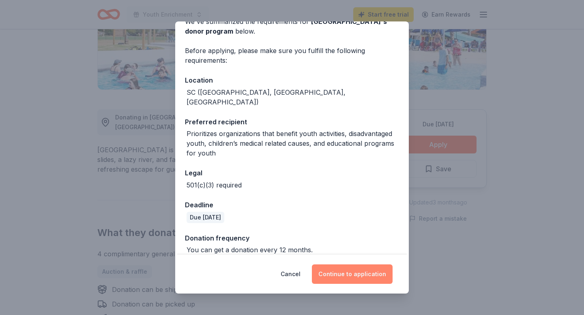
click at [343, 272] on button "Continue to application" at bounding box center [352, 274] width 81 height 19
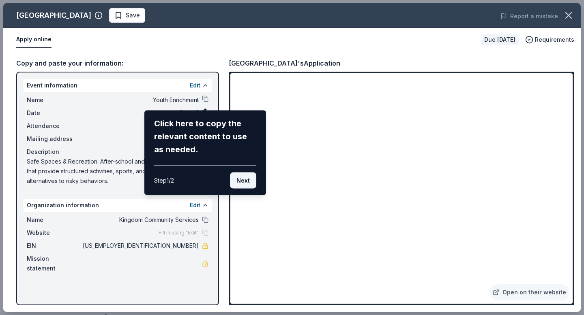
click at [246, 180] on button "Next" at bounding box center [243, 181] width 26 height 16
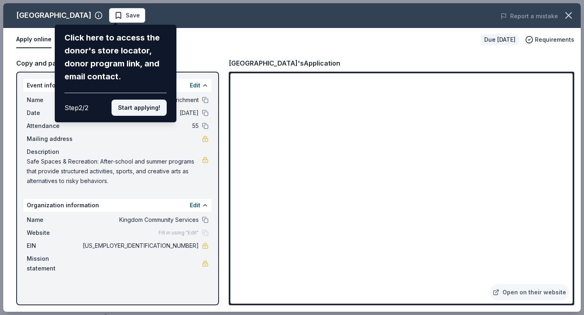
click at [141, 112] on button "Start applying!" at bounding box center [138, 108] width 55 height 16
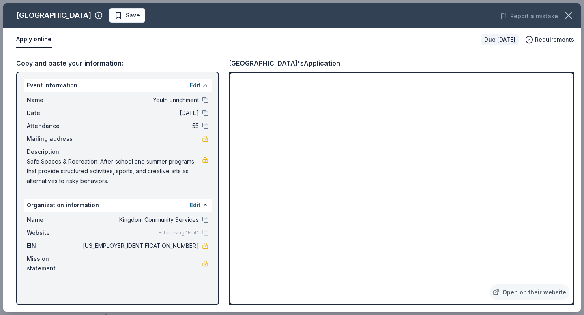
click at [202, 101] on div "Neptune Island Waterpark Save Report a mistake Apply online Due in 35 days Requ…" at bounding box center [291, 157] width 577 height 309
click at [205, 110] on button at bounding box center [205, 113] width 6 height 6
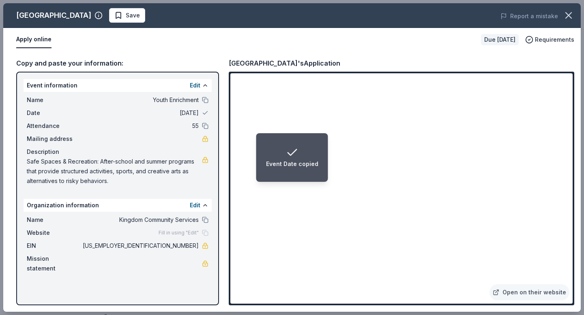
click at [165, 178] on span "Safe Spaces & Recreation: After-school and summer programs that provide structu…" at bounding box center [114, 171] width 175 height 29
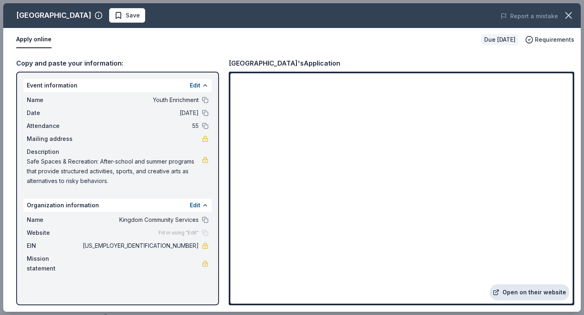
click at [522, 290] on link "Open on their website" at bounding box center [529, 293] width 80 height 16
click at [569, 18] on icon "button" at bounding box center [568, 15] width 11 height 11
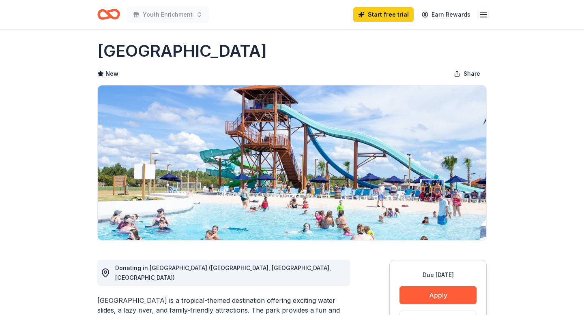
scroll to position [0, 0]
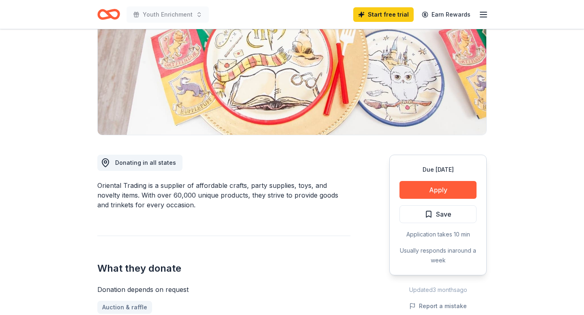
scroll to position [114, 0]
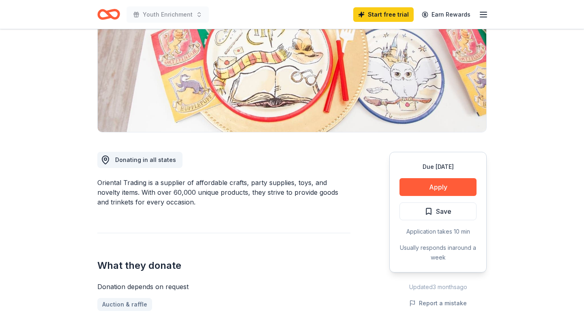
click at [426, 197] on div "Due [DATE] Apply Save Application takes 10 min Usually responds in around a week" at bounding box center [437, 212] width 97 height 121
click at [425, 182] on button "Apply" at bounding box center [437, 187] width 77 height 18
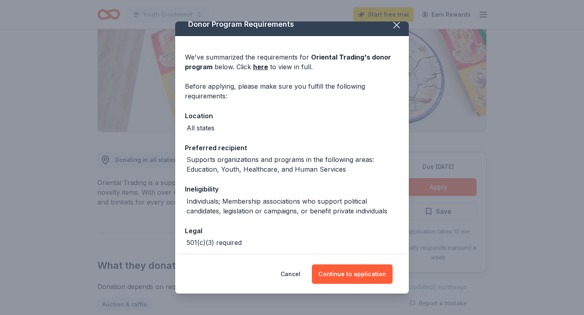
scroll to position [0, 0]
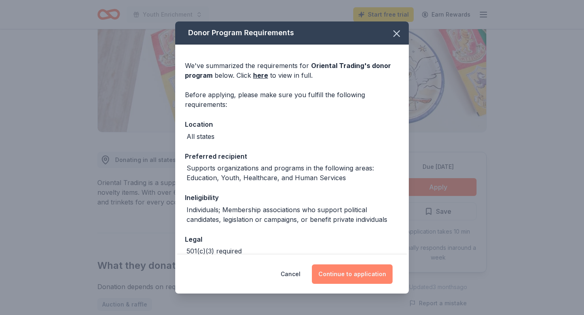
click at [335, 276] on button "Continue to application" at bounding box center [352, 274] width 81 height 19
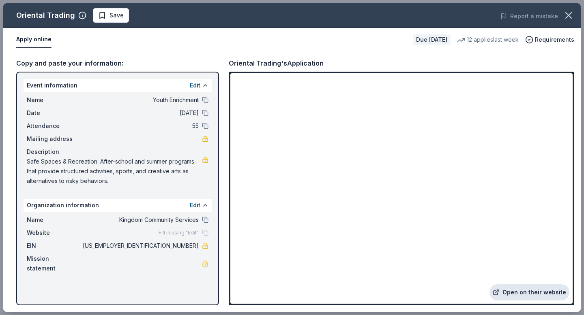
click at [539, 289] on link "Open on their website" at bounding box center [529, 293] width 80 height 16
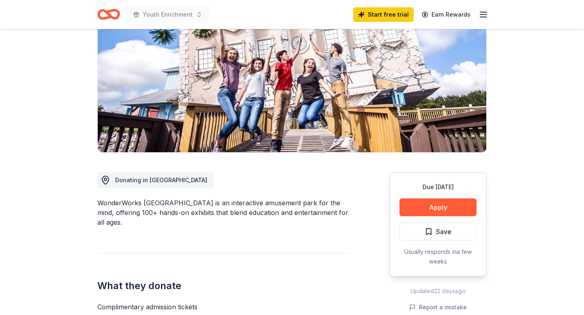
scroll to position [135, 0]
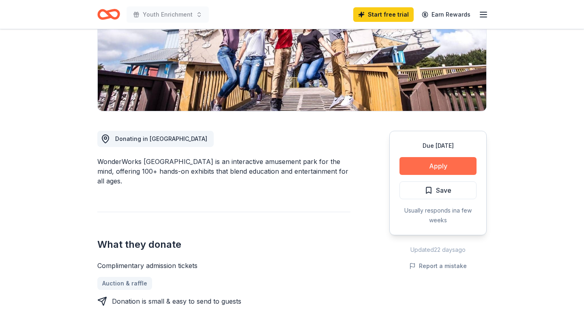
click at [438, 171] on button "Apply" at bounding box center [437, 166] width 77 height 18
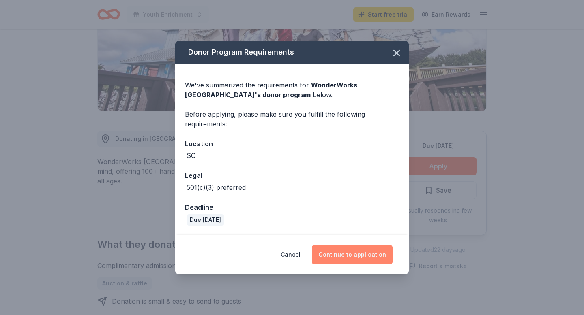
click at [353, 256] on button "Continue to application" at bounding box center [352, 254] width 81 height 19
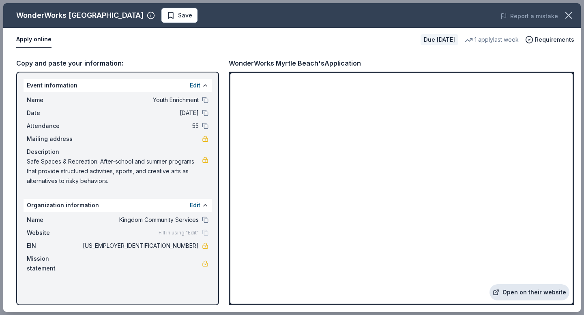
click at [506, 296] on link "Open on their website" at bounding box center [529, 293] width 80 height 16
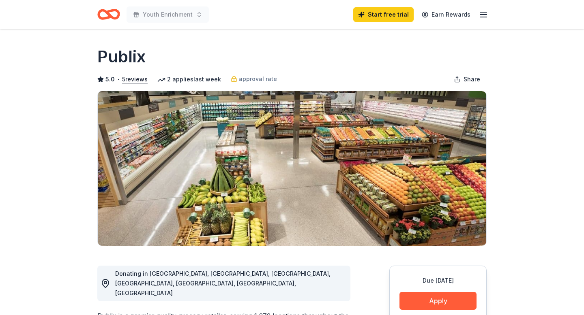
click at [433, 304] on button "Apply" at bounding box center [437, 301] width 77 height 18
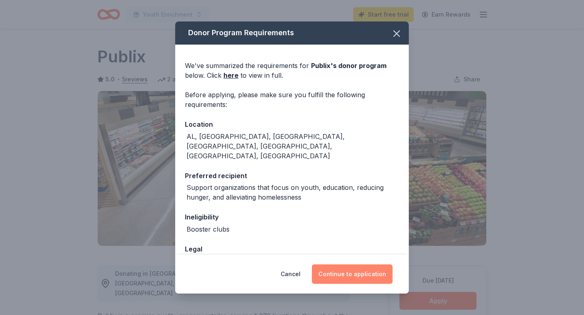
click at [366, 277] on button "Continue to application" at bounding box center [352, 274] width 81 height 19
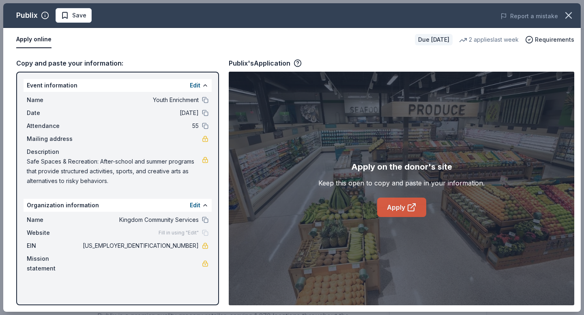
click at [406, 212] on link "Apply" at bounding box center [401, 207] width 49 height 19
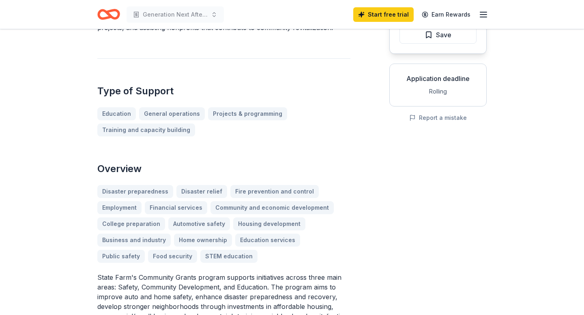
scroll to position [120, 0]
